Goal: Task Accomplishment & Management: Manage account settings

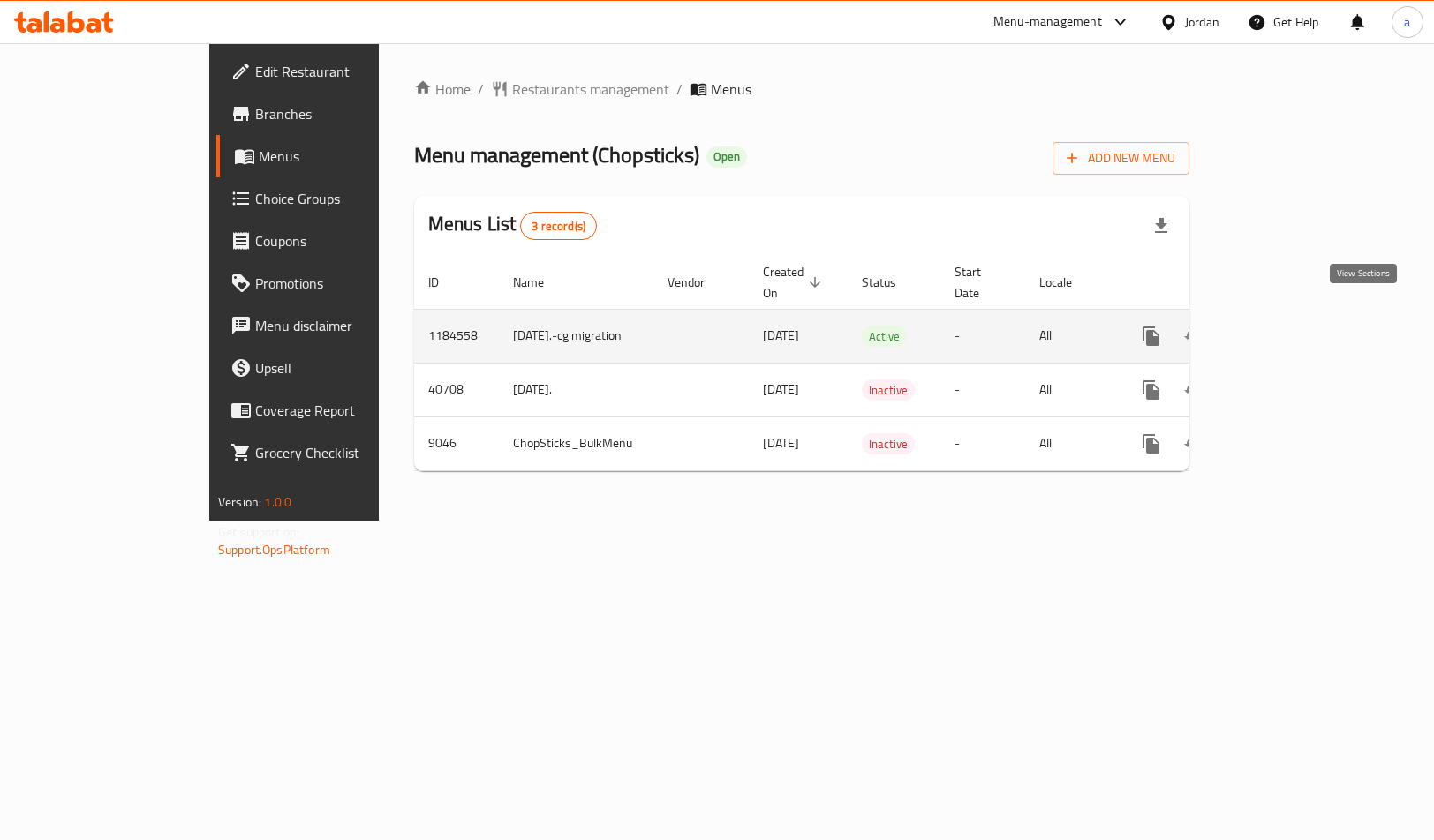
click at [1289, 325] on icon "enhanced table" at bounding box center [1278, 336] width 22 height 22
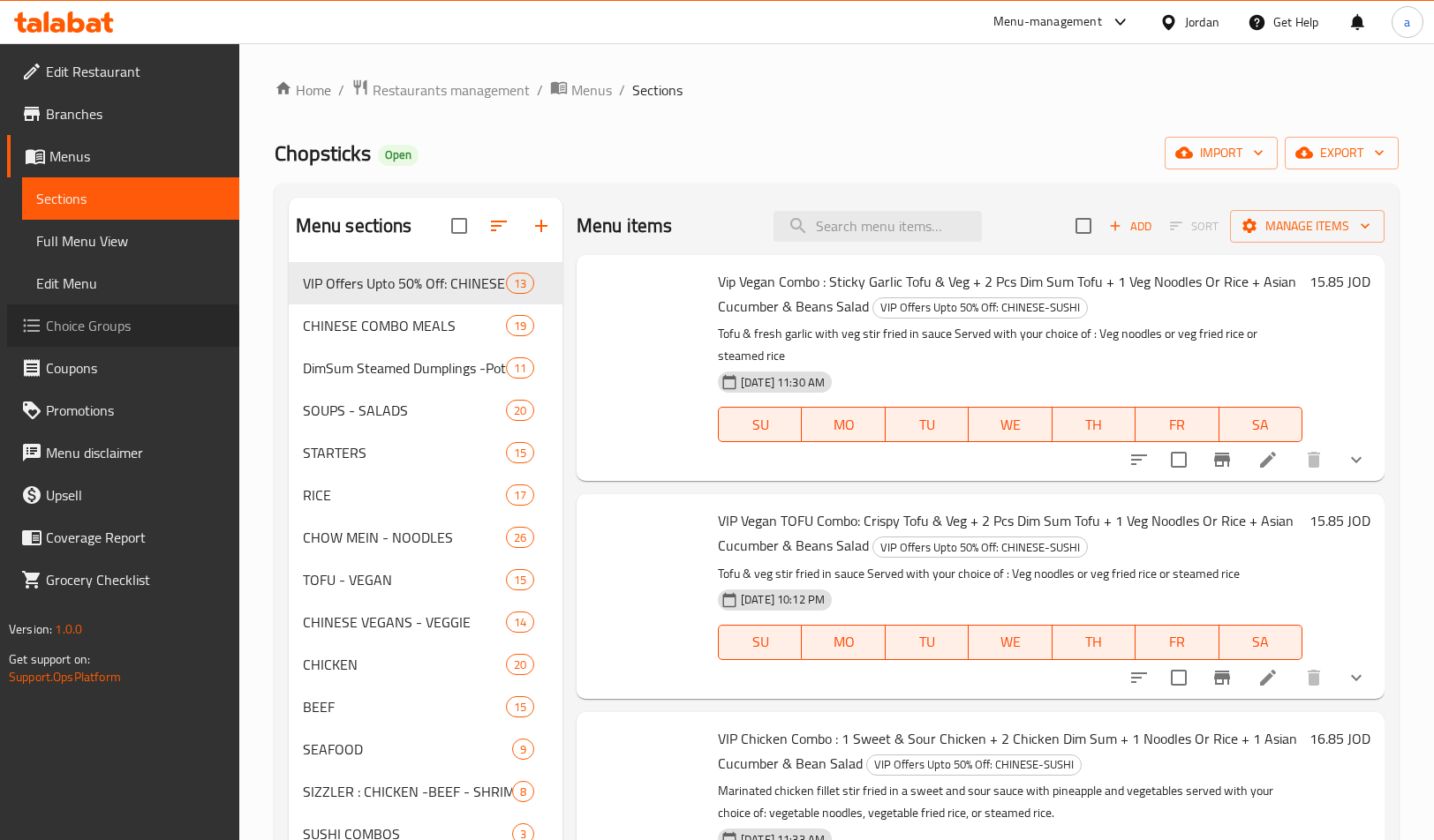
click at [79, 330] on span "Choice Groups" at bounding box center [135, 325] width 179 height 22
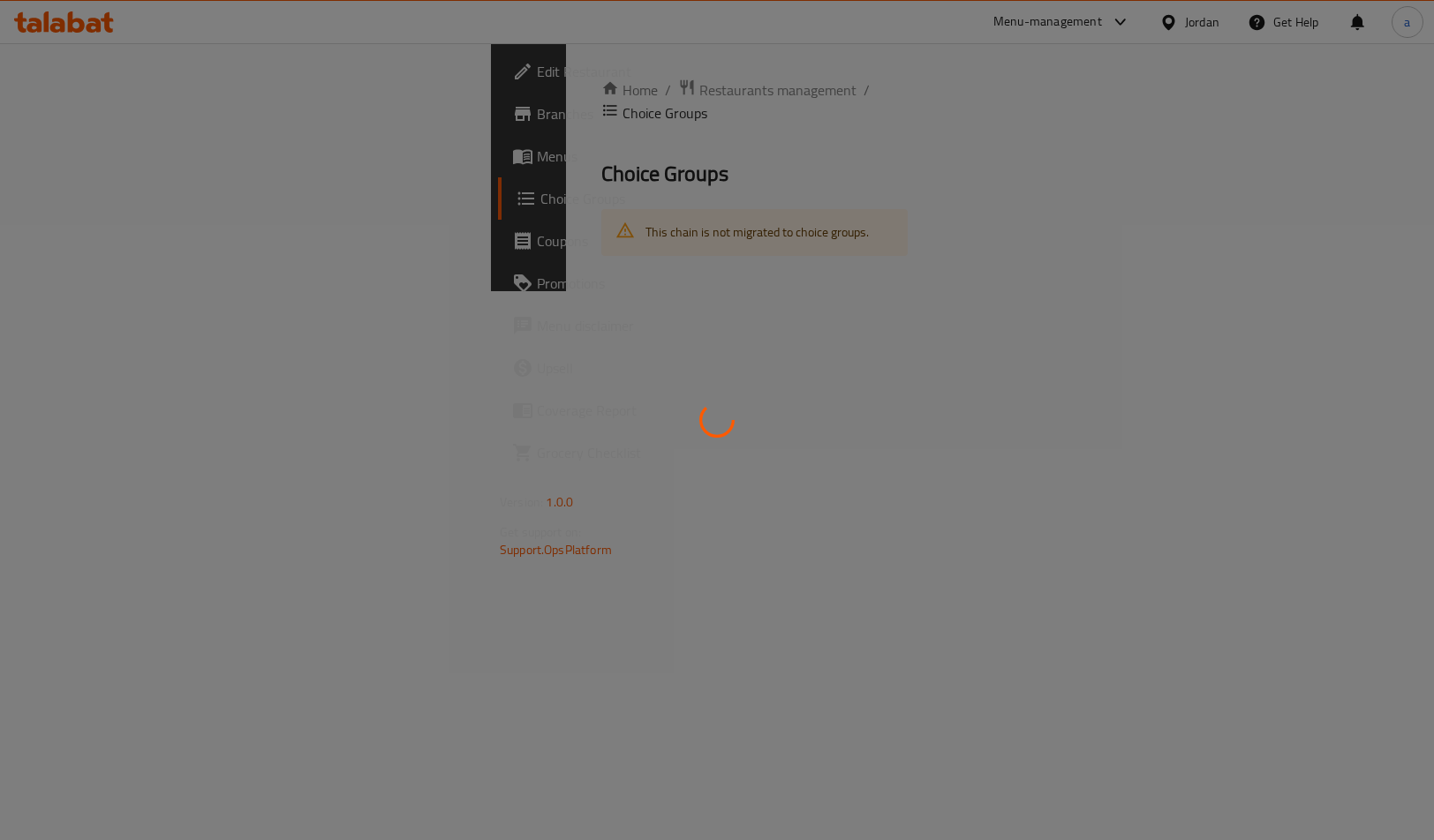
click at [79, 330] on div at bounding box center [717, 420] width 1434 height 840
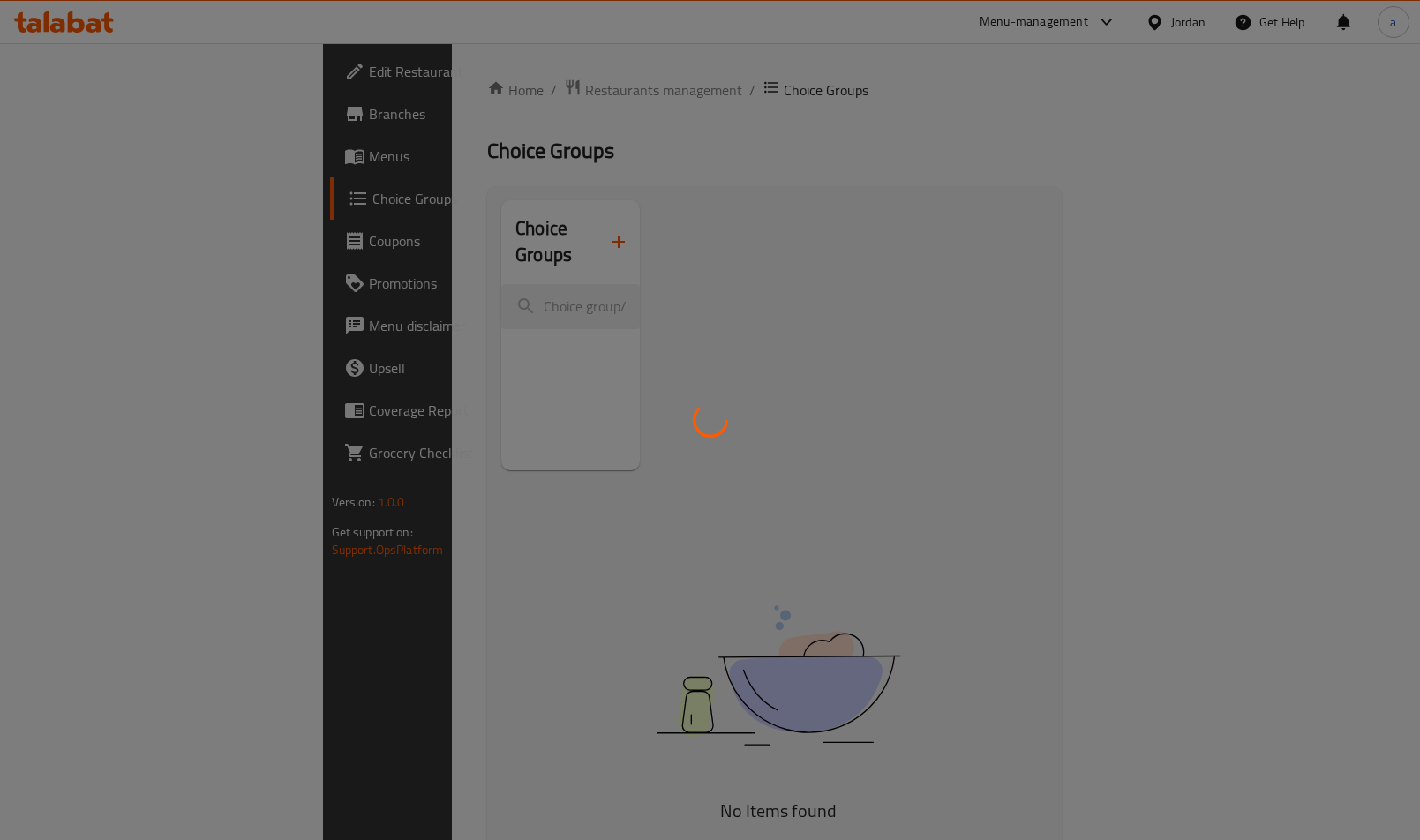
click at [79, 330] on div at bounding box center [710, 420] width 1420 height 840
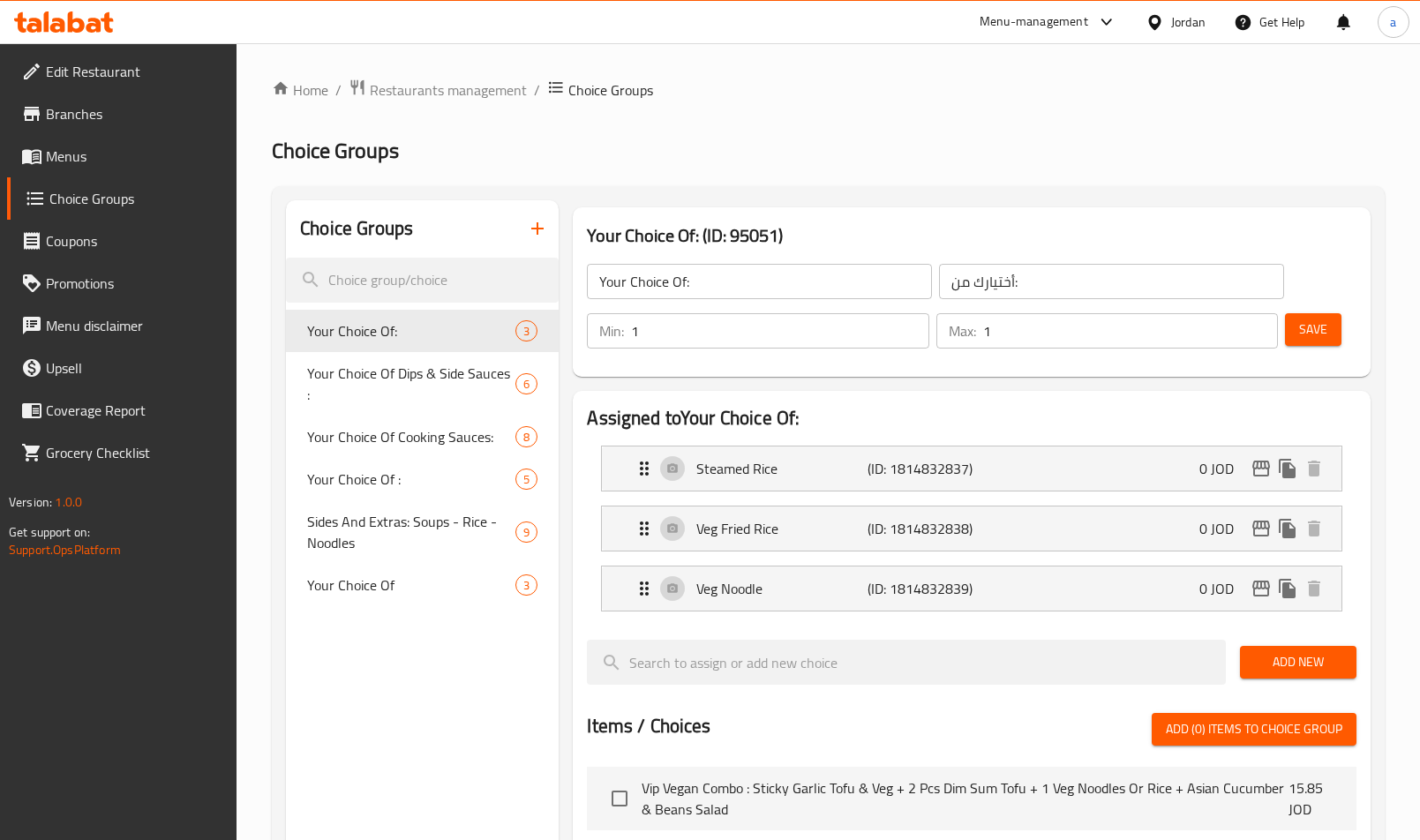
click at [804, 396] on div "Assigned to Your Choice Of: Steamed Rice (ID: 1814832837) 0 JOD Name (En) Steam…" at bounding box center [972, 834] width 798 height 887
click at [403, 379] on span "Your Choice Of Dips & Side Sauces :" at bounding box center [390, 385] width 166 height 42
type input "Your Choice Of Dips & Side Sauces :"
type input "اختيارك من [DEMOGRAPHIC_DATA] والغموس:"
type input "0"
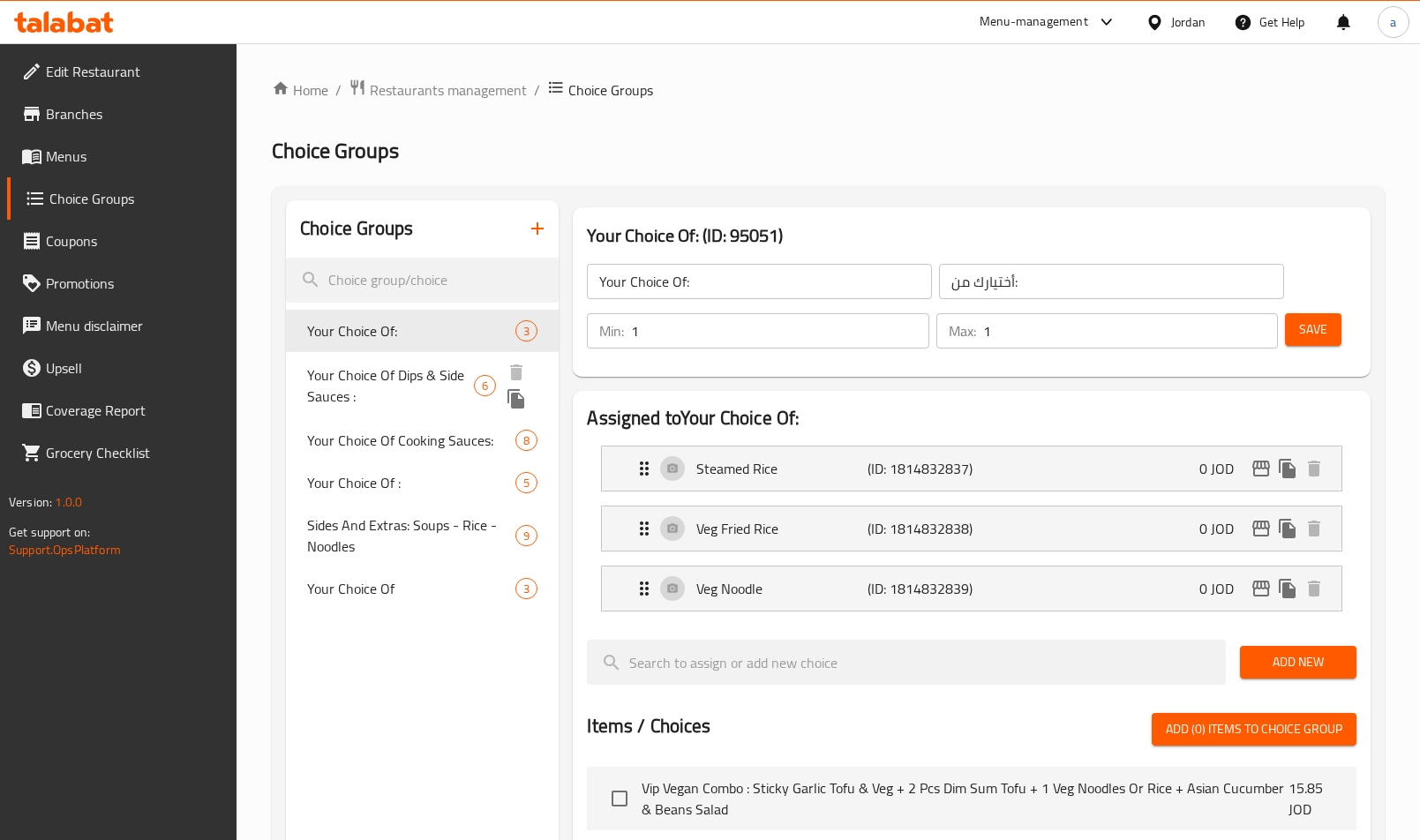
type input "0"
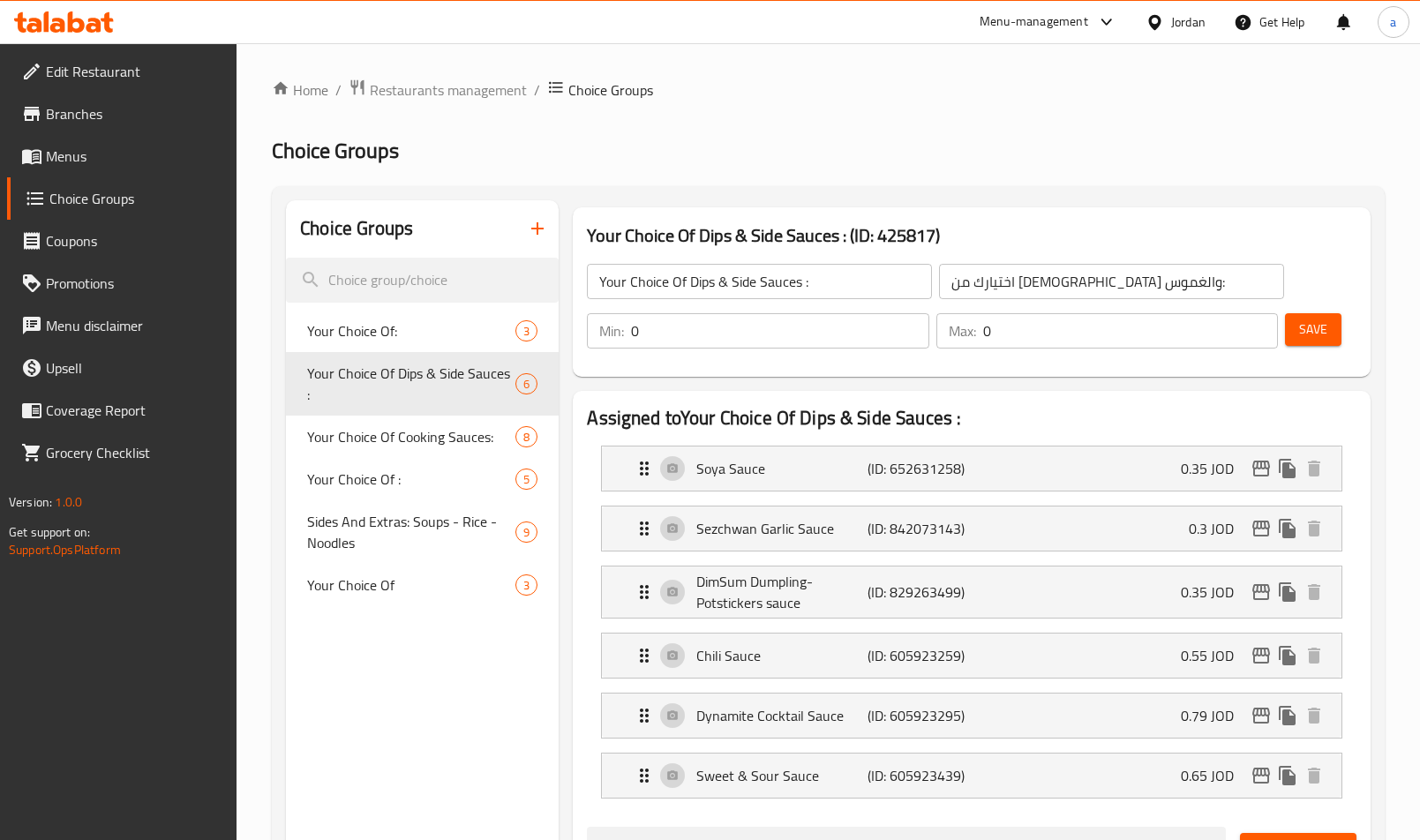
click at [702, 420] on h2 "Assigned to Your Choice Of Dips & Side Sauces :" at bounding box center [972, 419] width 769 height 27
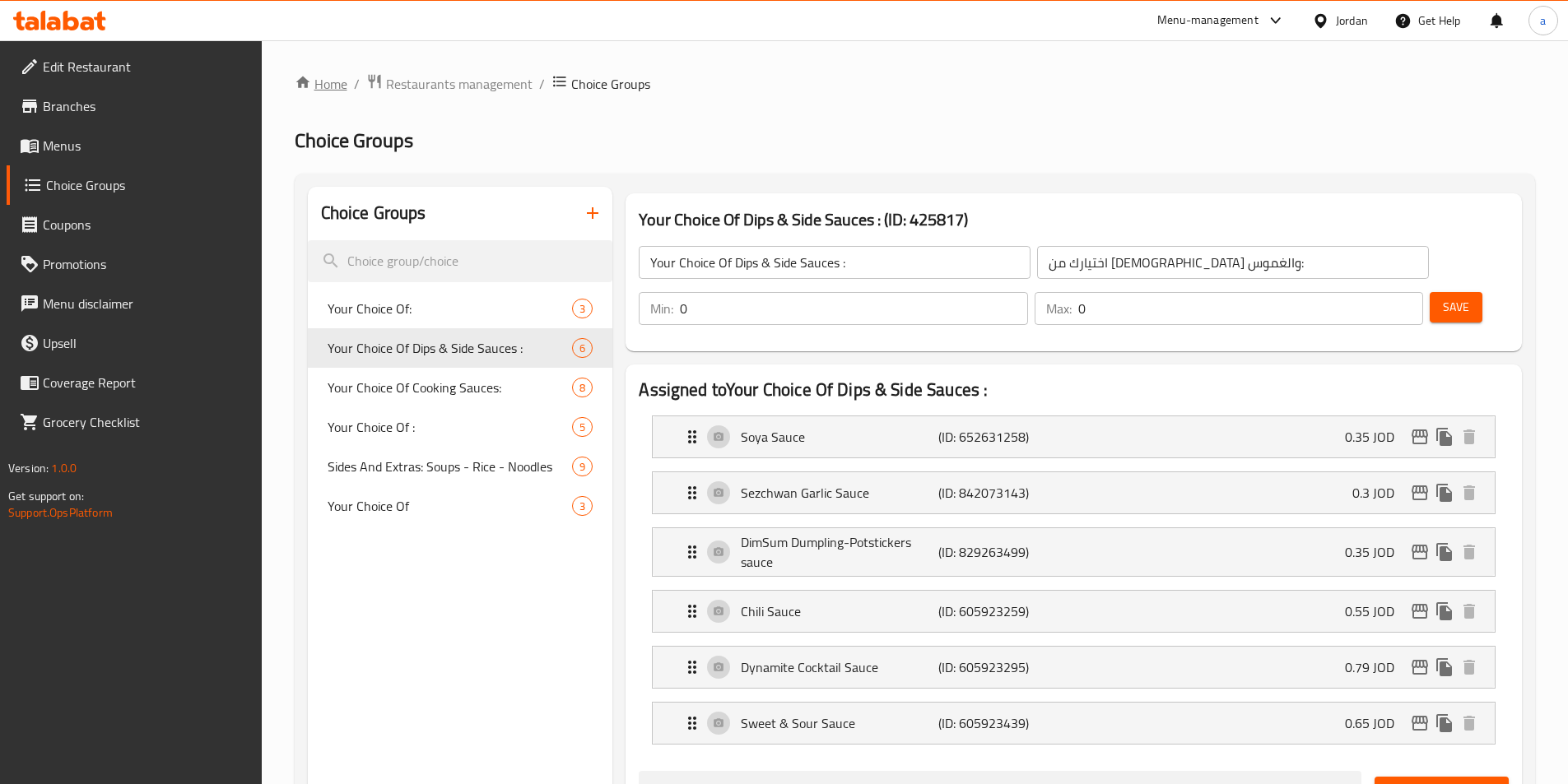
click at [319, 84] on link "Home" at bounding box center [320, 84] width 53 height 20
